Goal: Task Accomplishment & Management: Complete application form

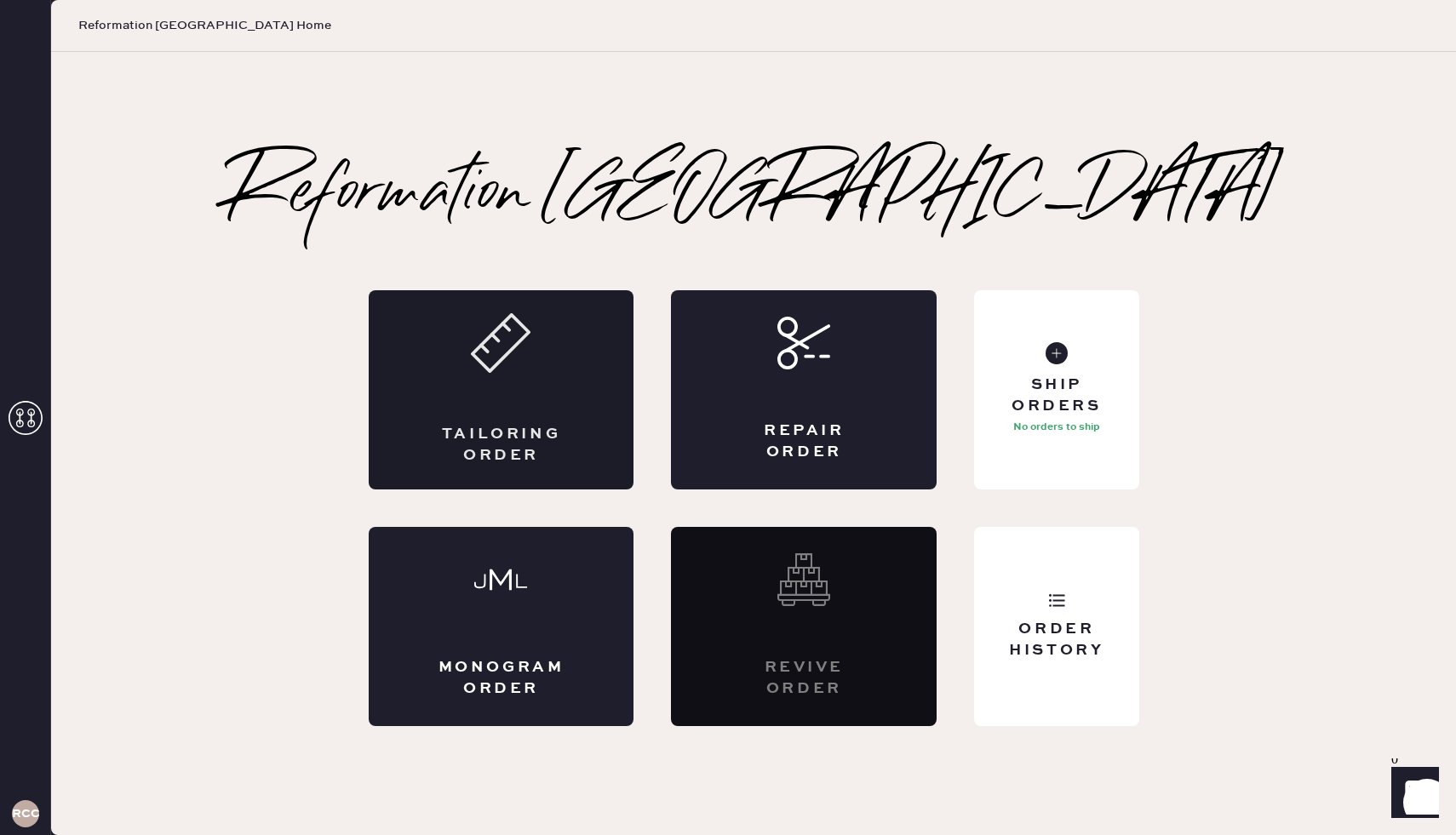
click at [515, 414] on div "Tailoring Order" at bounding box center [501, 389] width 265 height 199
click at [585, 384] on div "Tailoring Order" at bounding box center [501, 389] width 265 height 199
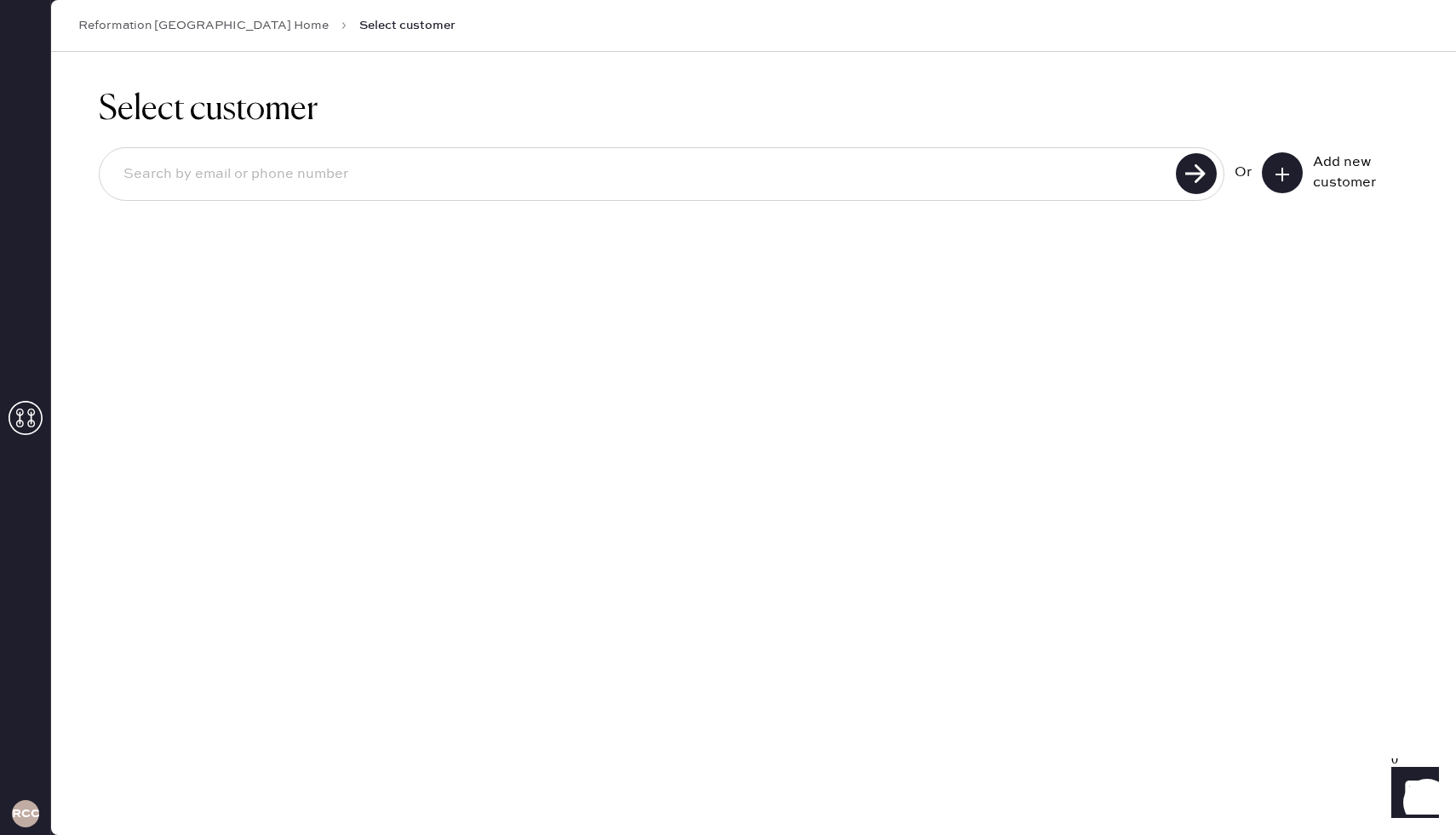
click at [354, 176] on input at bounding box center [640, 174] width 1061 height 39
paste input "[EMAIL_ADDRESS][DOMAIN_NAME]"
type input "[EMAIL_ADDRESS][DOMAIN_NAME]"
click at [1204, 164] on use at bounding box center [1196, 173] width 41 height 41
click at [1284, 174] on icon at bounding box center [1282, 174] width 17 height 17
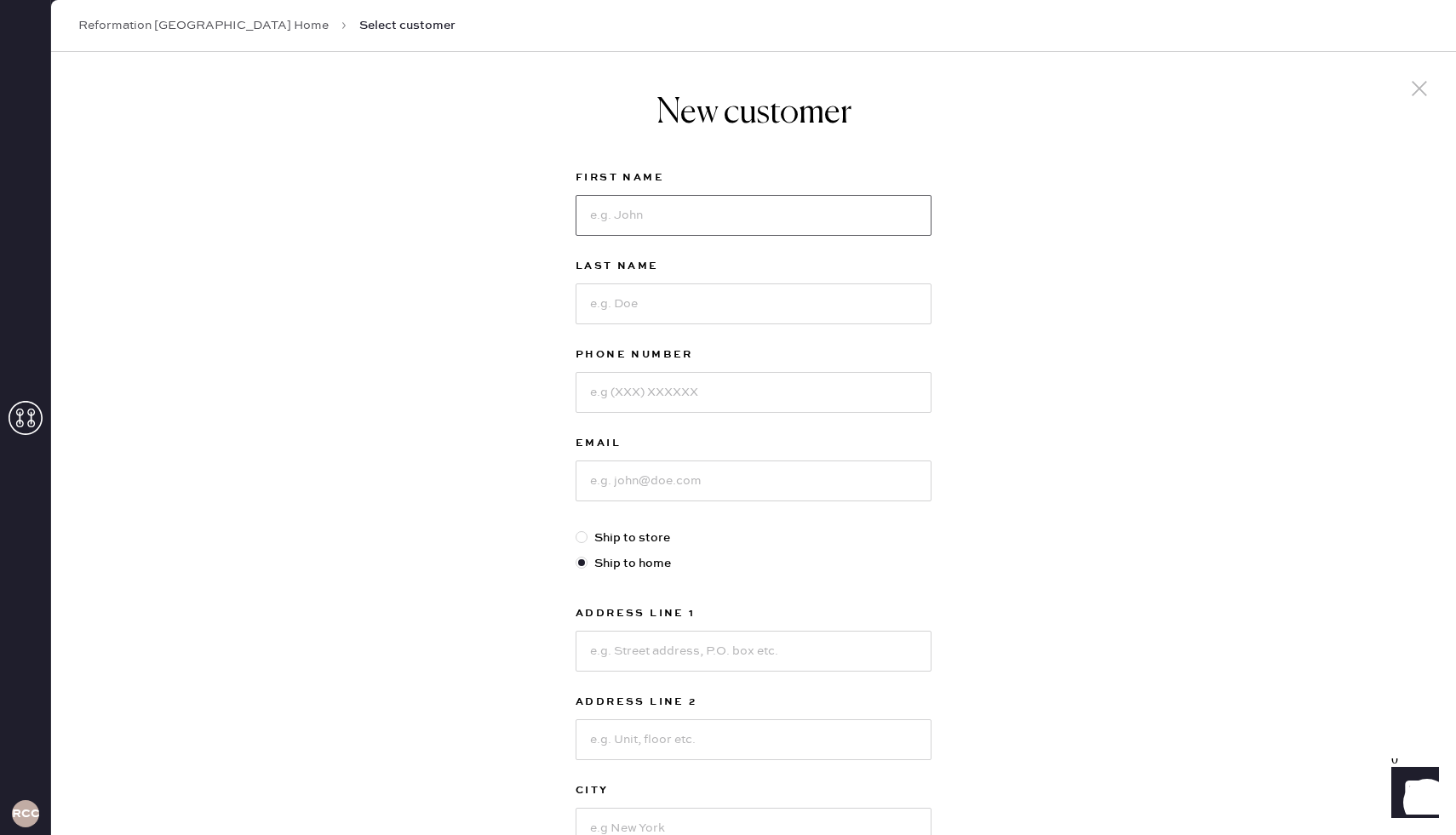
click at [675, 205] on input at bounding box center [753, 216] width 356 height 41
drag, startPoint x: 720, startPoint y: 208, endPoint x: 630, endPoint y: 218, distance: 90.6
click at [630, 218] on input "[PERSON_NAME]" at bounding box center [753, 216] width 356 height 41
type input "Aleksi"
paste input "[PERSON_NAME]"
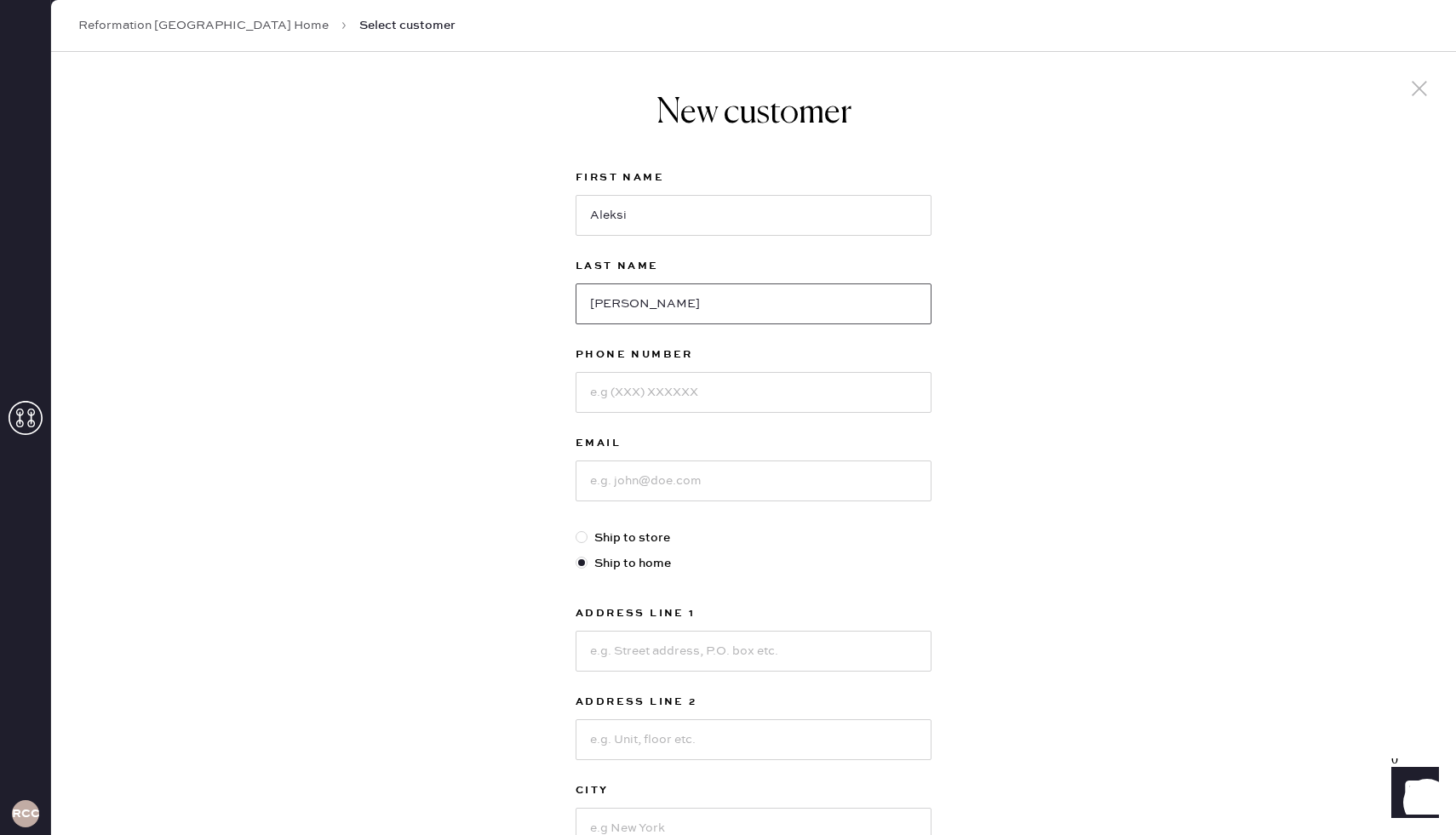
type input "[PERSON_NAME]"
click at [652, 395] on input at bounding box center [753, 392] width 356 height 41
paste input "3038107616"
type input "3038107616"
click at [647, 495] on input at bounding box center [753, 481] width 356 height 41
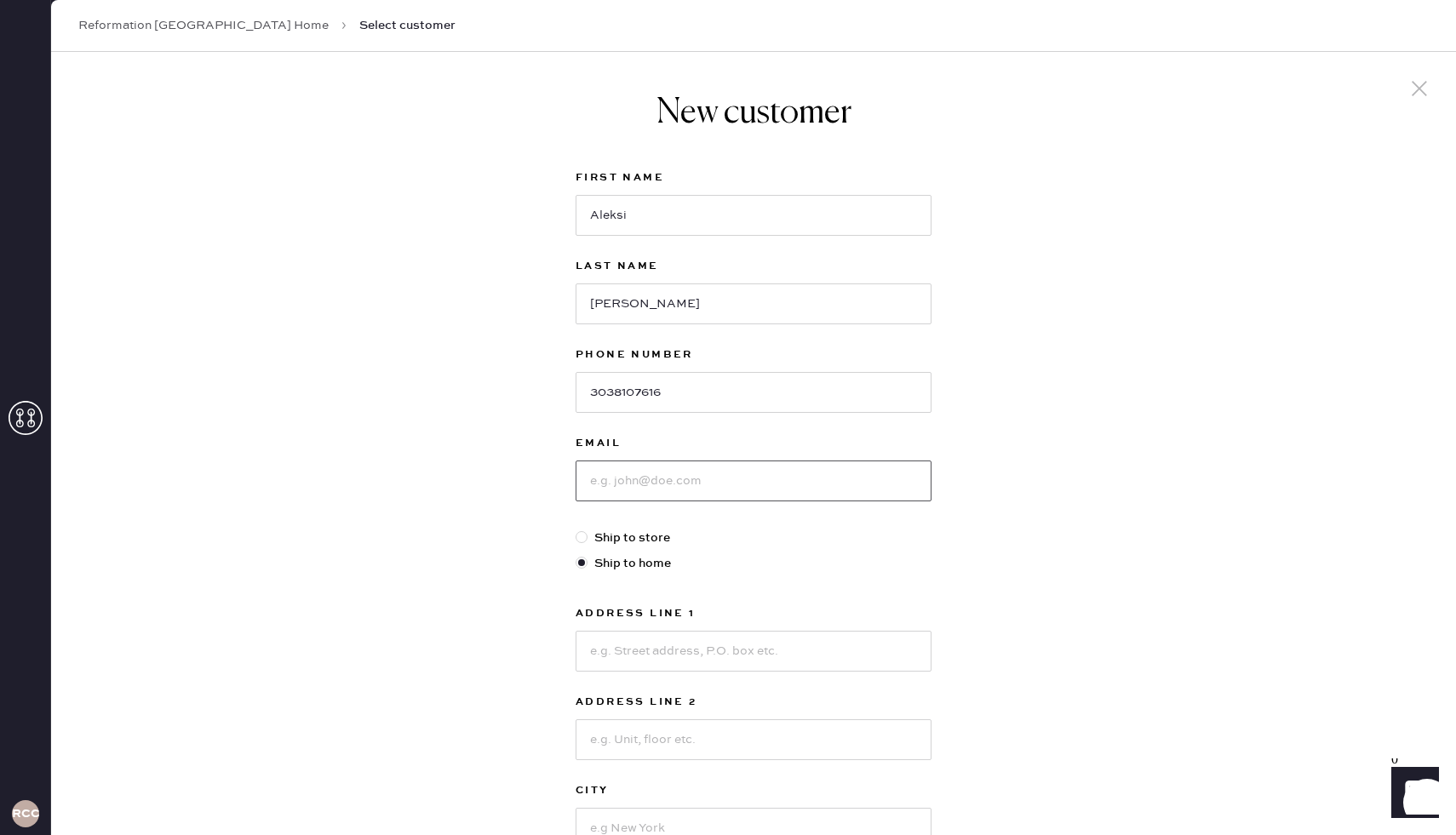
paste input "[EMAIL_ADDRESS][DOMAIN_NAME]"
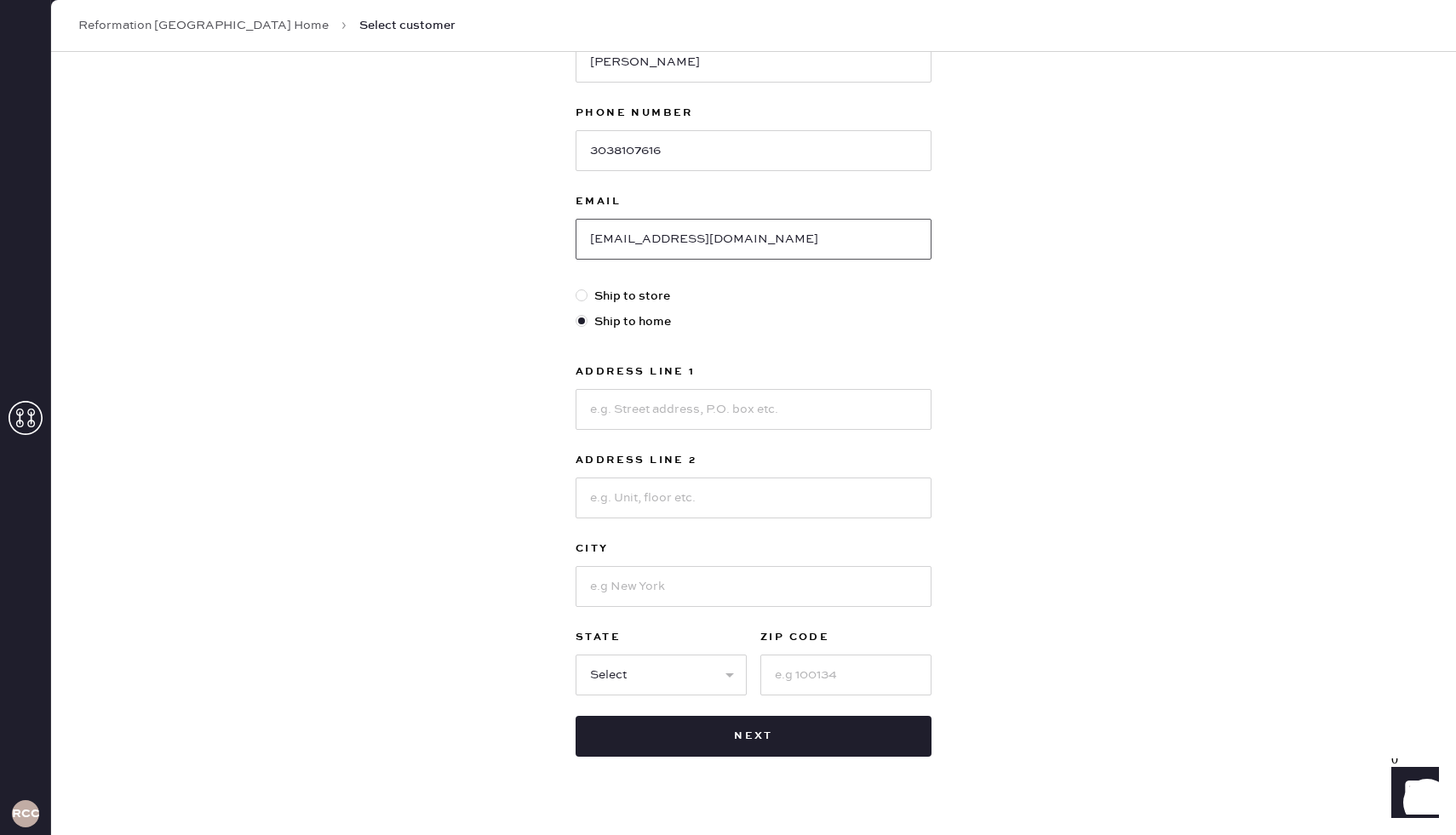
scroll to position [269, 0]
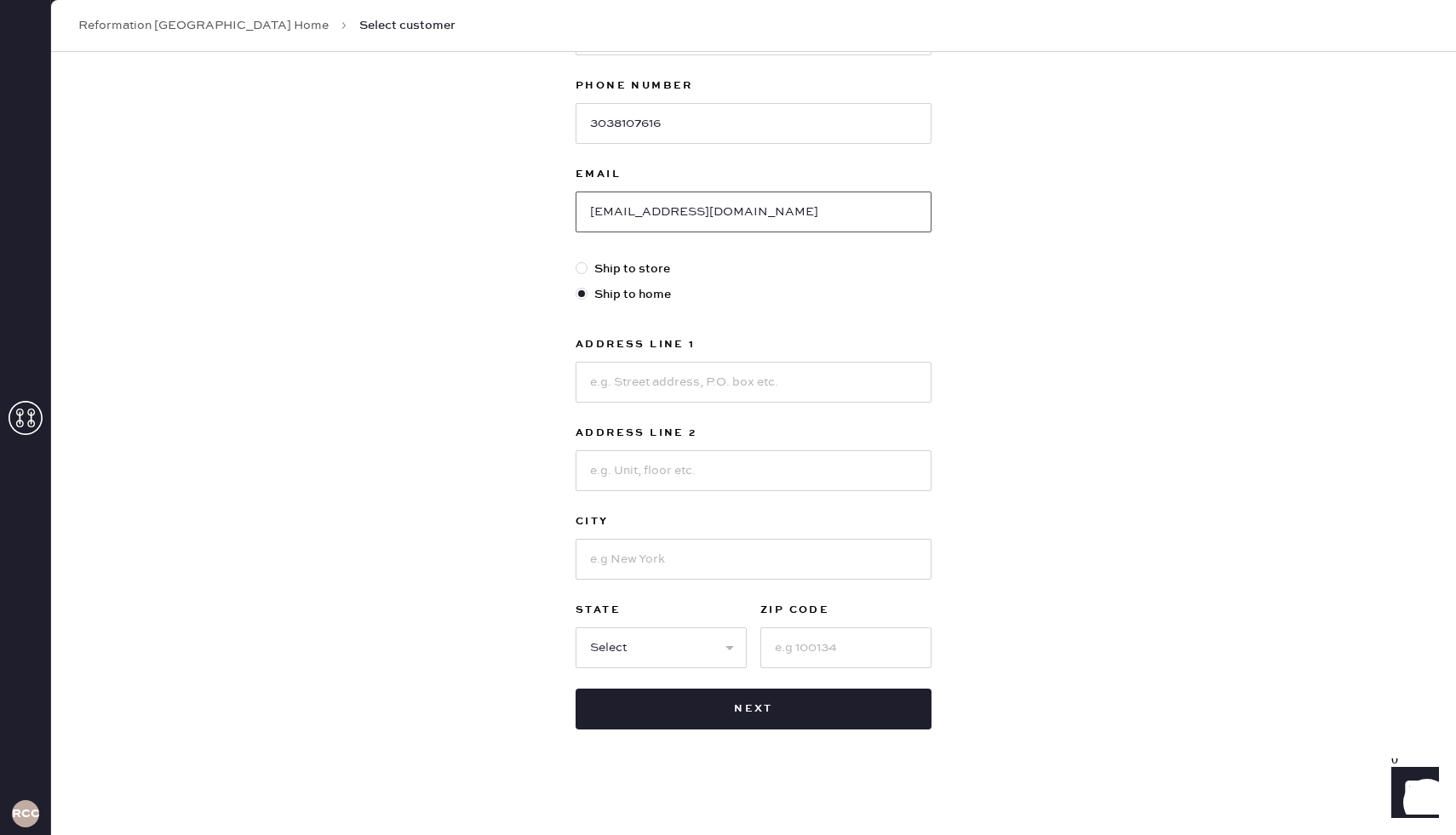
type input "[EMAIL_ADDRESS][DOMAIN_NAME]"
click at [642, 382] on input at bounding box center [753, 382] width 356 height 41
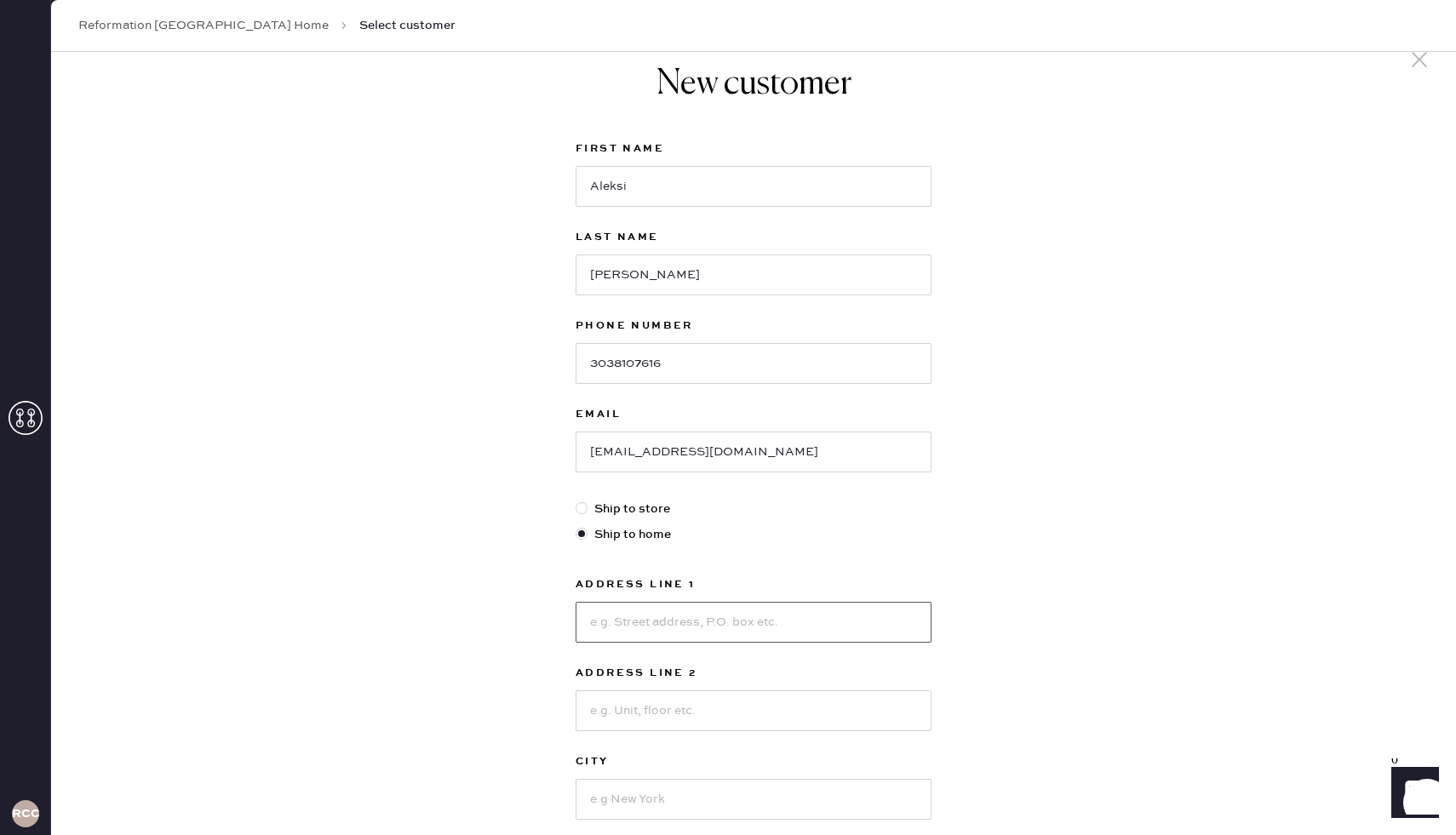
scroll to position [0, 0]
